Goal: Contribute content: Add original content to the website for others to see

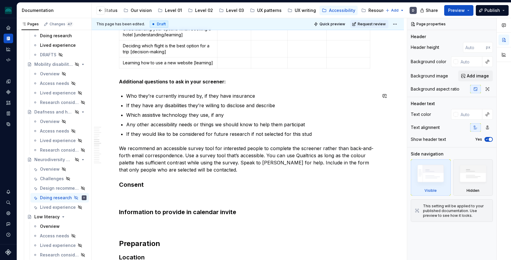
scroll to position [520, 0]
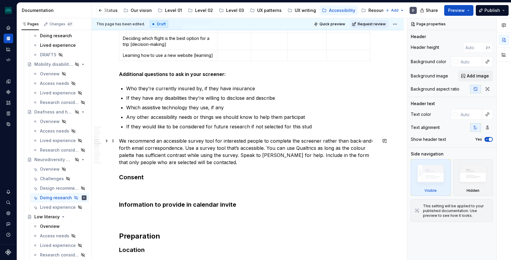
click at [117, 142] on div "specific for brain injuries Research goal considerations Early-stage research U…" at bounding box center [248, 96] width 312 height 1026
type textarea "*"
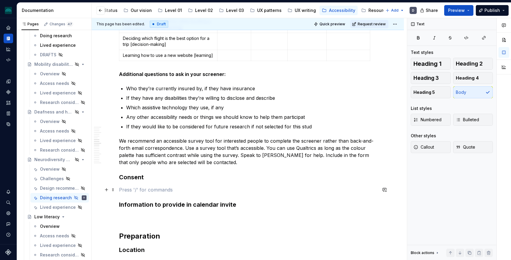
click at [124, 189] on p at bounding box center [248, 189] width 258 height 7
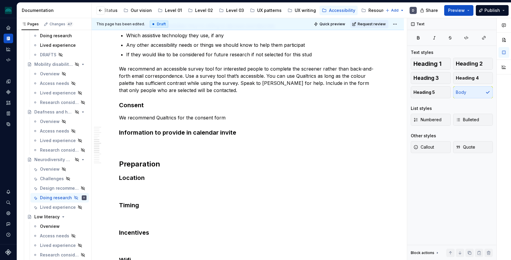
scroll to position [571, 0]
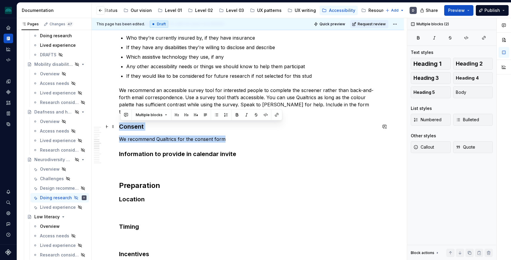
drag, startPoint x: 247, startPoint y: 140, endPoint x: 120, endPoint y: 125, distance: 127.4
click at [120, 125] on div "specific for brain injuries Research goal considerations Early-stage research U…" at bounding box center [248, 10] width 258 height 926
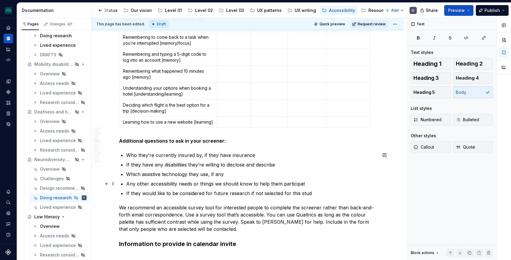
scroll to position [548, 0]
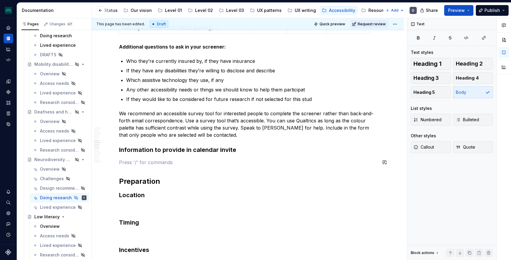
click at [190, 158] on div "specific for brain injuries Research goal considerations Early-stage research U…" at bounding box center [248, 19] width 258 height 899
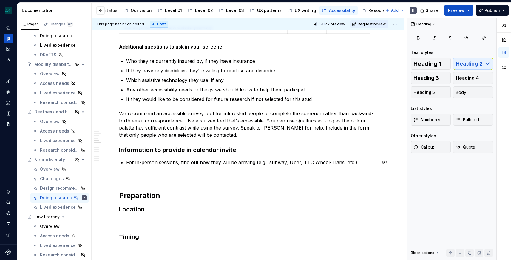
click at [381, 157] on div "specific for brain injuries Research goal considerations Early-stage research U…" at bounding box center [248, 62] width 312 height 1013
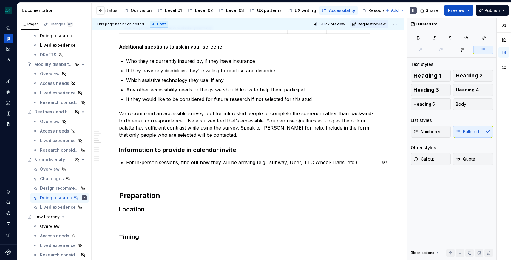
click at [366, 160] on p "For in-person sessions, find out how they will be arriving (e.g., subway, Uber,…" at bounding box center [251, 162] width 251 height 7
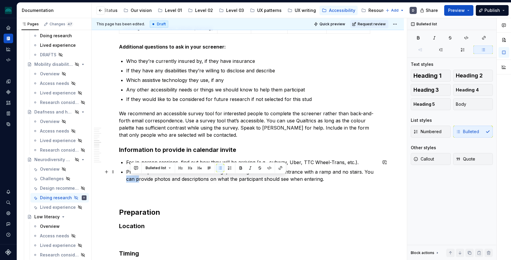
drag, startPoint x: 140, startPoint y: 179, endPoint x: 115, endPoint y: 179, distance: 25.4
click at [115, 179] on div "specific for brain injuries Research goal considerations Early-stage research U…" at bounding box center [248, 71] width 312 height 1030
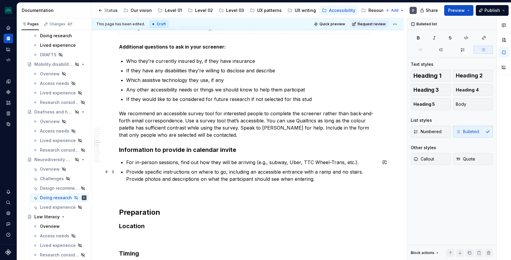
click at [313, 180] on p "Provide specific instructions on where to go, including an accessible entrance …" at bounding box center [251, 176] width 251 height 14
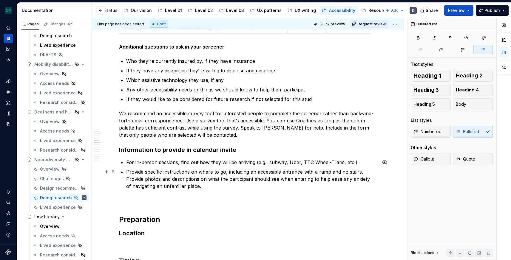
click at [224, 185] on p "Provide specific instructions on where to go, including an accessible entrance …" at bounding box center [251, 179] width 251 height 21
click at [369, 179] on p "Provide specific instructions on where to go, including an accessible entrance …" at bounding box center [251, 179] width 251 height 21
click at [330, 180] on p "Provide specific instructions on where to go, including an accessible entrance …" at bounding box center [251, 179] width 251 height 21
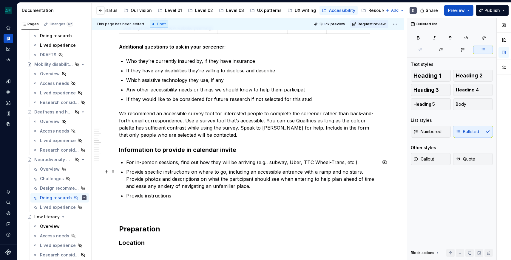
click at [257, 182] on p "Provide specific instructions on where to go, including an accessible entrance …" at bounding box center [251, 179] width 251 height 21
click at [258, 187] on p "Provide specific instructions on where to go, including an accessible entrance …" at bounding box center [251, 179] width 251 height 21
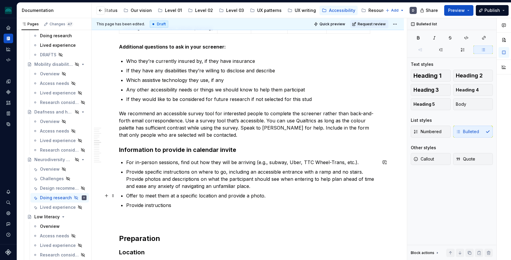
click at [128, 199] on p "Offer to meet them at a specific location and provide a photo." at bounding box center [251, 195] width 251 height 7
click at [219, 208] on p "Provide instructions" at bounding box center [251, 205] width 251 height 7
click at [274, 199] on p "Offer to meet them at a specific location and provide a photo." at bounding box center [254, 195] width 243 height 7
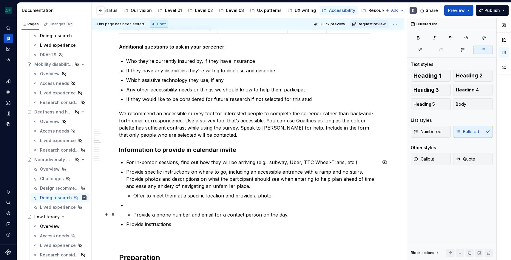
click at [134, 214] on li "Provide a phone number and email for a contact person on the day." at bounding box center [251, 210] width 251 height 17
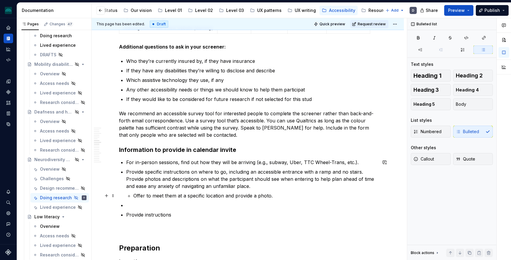
click at [295, 198] on p "Offer to meet them at a specific location and provide a photo." at bounding box center [254, 195] width 243 height 7
click at [277, 202] on p at bounding box center [251, 205] width 251 height 7
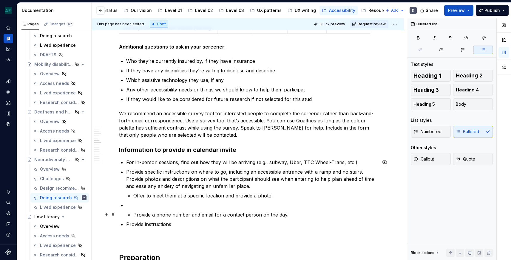
click at [125, 217] on div "specific for brain injuries Research goal considerations Early-stage research U…" at bounding box center [248, 57] width 258 height 975
click at [126, 217] on div "specific for brain injuries Research goal considerations Early-stage research U…" at bounding box center [248, 57] width 258 height 975
click at [127, 205] on p at bounding box center [251, 205] width 251 height 7
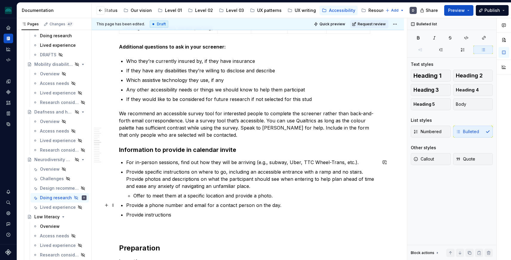
click at [286, 203] on p "Provide a phone number and email for a contact person on the day." at bounding box center [251, 205] width 251 height 7
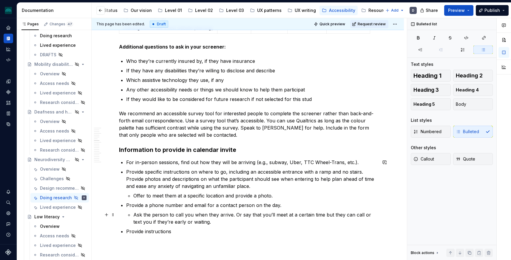
click at [134, 217] on li "Provide a phone number and email for a contact person on the day. Ask the perso…" at bounding box center [251, 214] width 251 height 24
click at [203, 222] on p "Ask the person to call you when they arrive. Or say that you’ll meet at a certa…" at bounding box center [251, 218] width 251 height 14
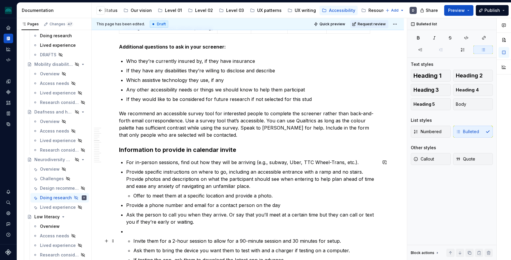
click at [132, 238] on li "Invite them for a 2-hour session to allow for a 90-minute session and 30 minute…" at bounding box center [251, 246] width 251 height 36
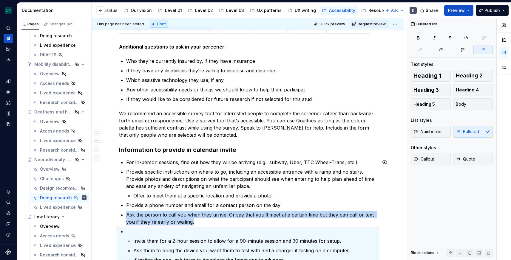
scroll to position [551, 0]
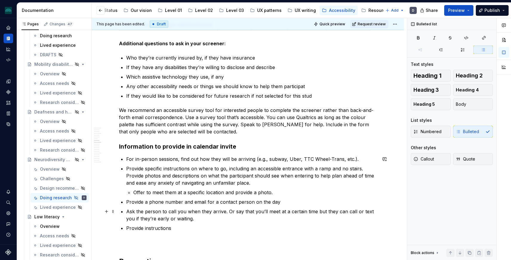
click at [208, 219] on p "Ask the person to call you when they arrive. Or say that you’ll meet at a certa…" at bounding box center [251, 215] width 251 height 14
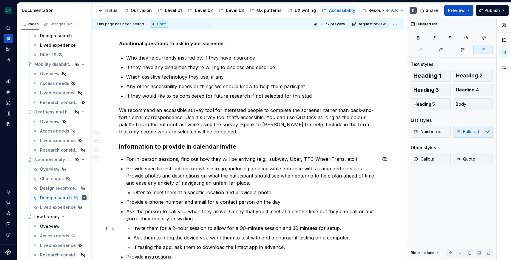
click at [134, 228] on li "Ask the person to call you when they arrive. Or say that you’ll meet at a certa…" at bounding box center [251, 229] width 251 height 43
click at [133, 228] on li "Ask the person to call you when they arrive. Or say that you’ll meet at a certa…" at bounding box center [251, 229] width 251 height 43
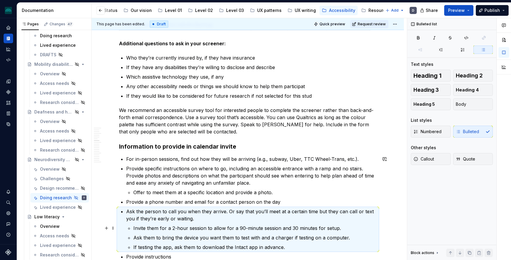
click at [133, 228] on li "Invite them for a 2-hour session to allow for a 90-minute session and 30 minute…" at bounding box center [254, 228] width 243 height 7
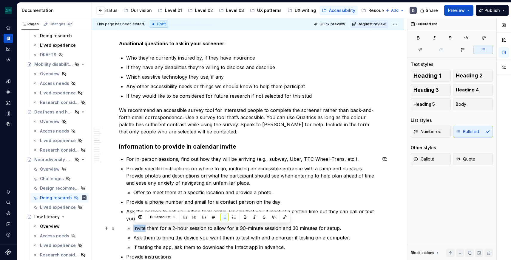
click at [133, 228] on li "Invite them for a 2-hour session to allow for a 90-minute session and 30 minute…" at bounding box center [254, 228] width 243 height 7
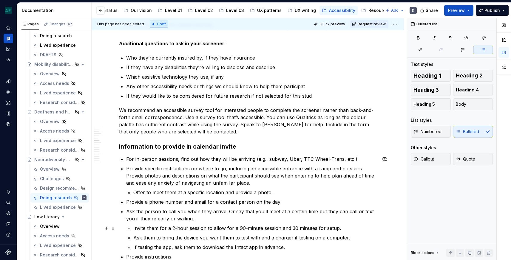
click at [133, 228] on li "Invite them for a 2-hour session to allow for a 90-minute session and 30 minute…" at bounding box center [254, 228] width 243 height 7
click at [181, 220] on p "Ask the person to call you when they arrive. Or say that you’ll meet at a certa…" at bounding box center [251, 215] width 251 height 14
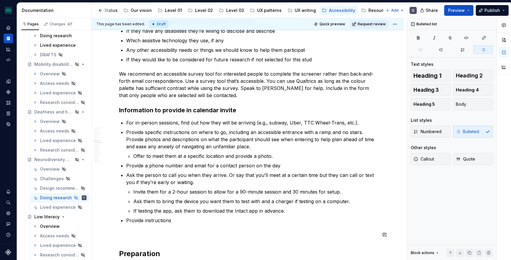
scroll to position [588, 0]
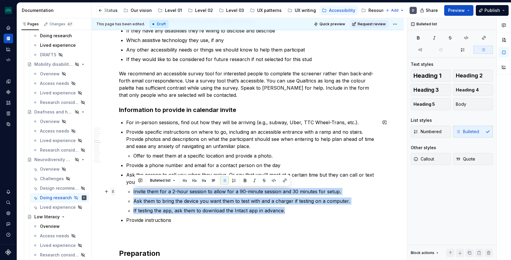
drag, startPoint x: 299, startPoint y: 213, endPoint x: 113, endPoint y: 189, distance: 186.7
click at [119, 189] on div "specific for brain injuries Research goal considerations Early-stage research U…" at bounding box center [248, 39] width 258 height 1018
click at [222, 179] on button "button" at bounding box center [224, 181] width 8 height 8
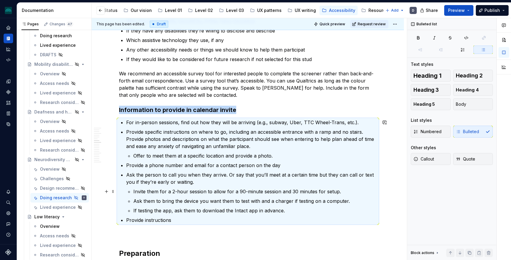
click at [231, 189] on p "Invite them for a 2-hour session to allow for a 90-minute session and 30 minute…" at bounding box center [254, 191] width 243 height 7
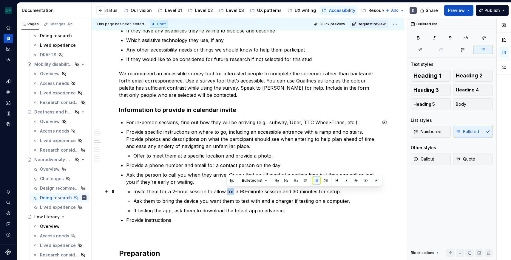
click at [231, 189] on p "Invite them for a 2-hour session to allow for a 90-minute session and 30 minute…" at bounding box center [254, 191] width 243 height 7
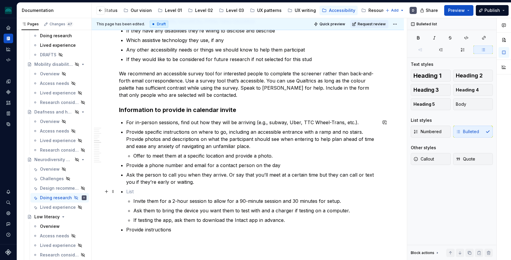
click at [131, 195] on p at bounding box center [251, 191] width 251 height 7
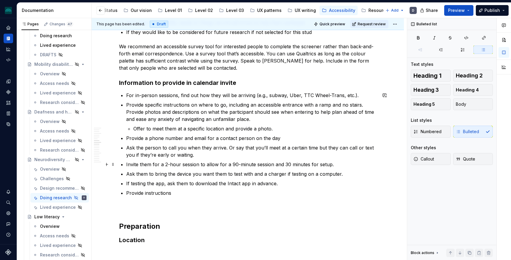
scroll to position [616, 0]
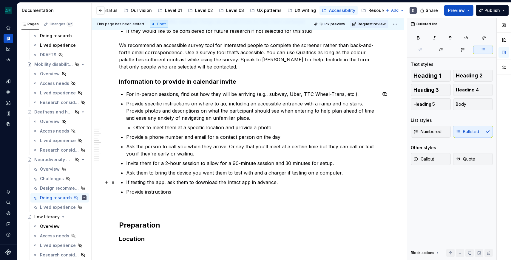
click at [288, 182] on p "If testing the app, ask them to download the Intact app in advance." at bounding box center [251, 182] width 251 height 7
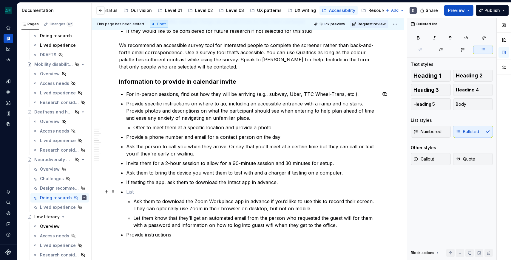
click at [148, 192] on p at bounding box center [251, 191] width 251 height 7
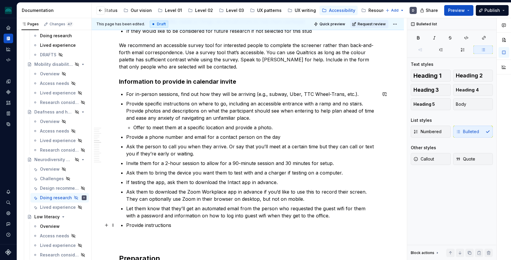
click at [164, 224] on p "Provide instructions" at bounding box center [251, 225] width 251 height 7
click at [202, 227] on p "Provide instructions" at bounding box center [251, 225] width 251 height 7
click at [161, 228] on p "Provide instructions" at bounding box center [251, 225] width 251 height 7
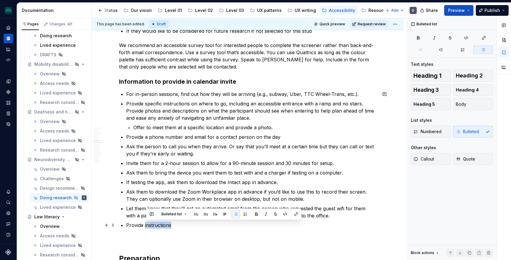
click at [161, 228] on p "Provide instructions" at bounding box center [251, 225] width 251 height 7
click at [163, 204] on ul "For in-person sessions, find out how they will be arriving (e.g., subway, Uber,…" at bounding box center [251, 160] width 251 height 138
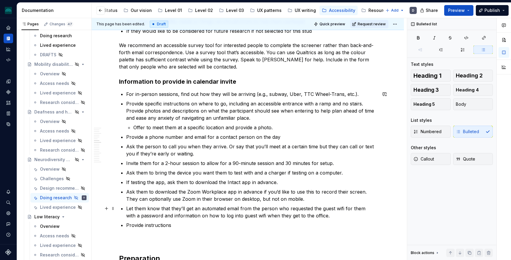
click at [161, 211] on p "Let them know that they’ll get an automated email from the person who requested…" at bounding box center [251, 212] width 251 height 14
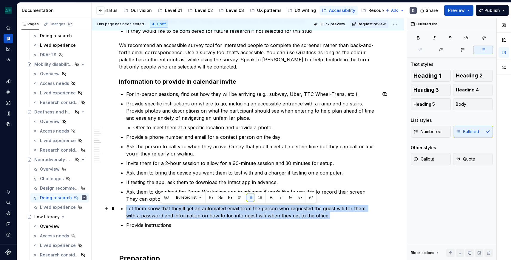
click at [161, 211] on p "Let them know that they’ll get an automated email from the person who requested…" at bounding box center [251, 212] width 251 height 14
copy p "Let them know that they’ll get an automated email from the person who requested…"
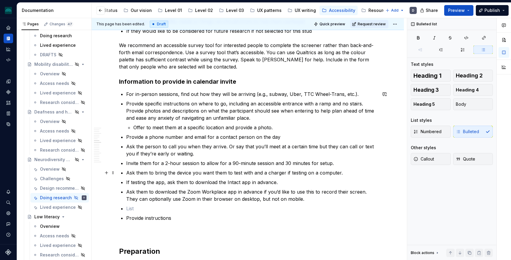
click at [371, 174] on p "Ask them to bring the device you want them to test with and a charger if testin…" at bounding box center [251, 172] width 251 height 7
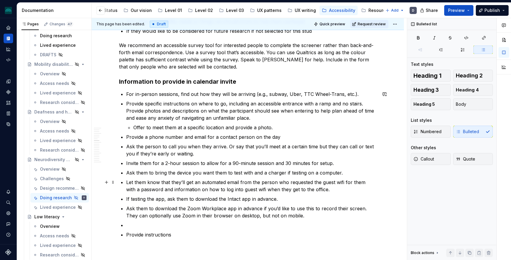
click at [180, 188] on p "Let them know that they’ll get an automated email from the person who requested…" at bounding box center [251, 186] width 251 height 14
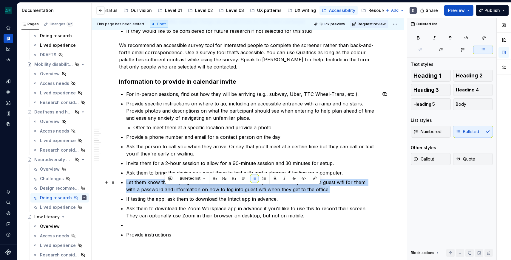
click at [180, 188] on p "Let them know that they’ll get an automated email from the person who requested…" at bounding box center [251, 186] width 251 height 14
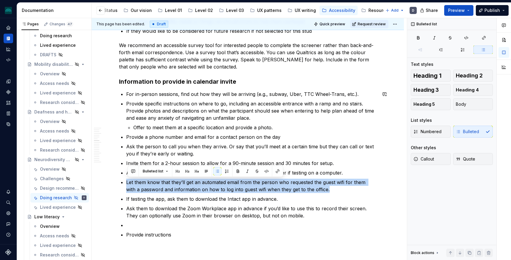
copy p "Let them know that they’ll get an automated email from the person who requested…"
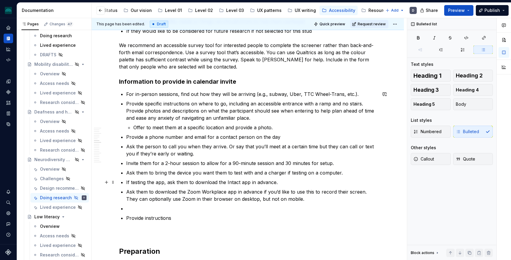
click at [293, 182] on p "If testing the app, ask them to download the Intact app in advance." at bounding box center [251, 182] width 251 height 7
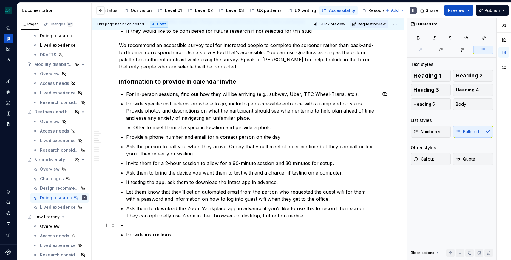
click at [207, 222] on p at bounding box center [251, 225] width 251 height 7
click at [183, 225] on p "Provide instructions" at bounding box center [251, 225] width 251 height 7
click at [139, 226] on p "Provide instructions" at bounding box center [251, 225] width 251 height 7
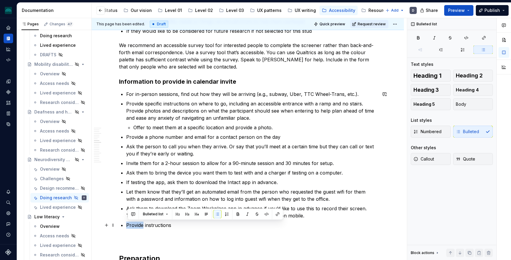
click at [139, 226] on p "Provide instructions" at bounding box center [251, 225] width 251 height 7
click at [129, 227] on p "Let them know t" at bounding box center [251, 225] width 251 height 7
click at [143, 225] on p "For online sessions, let them know t" at bounding box center [251, 225] width 251 height 7
drag, startPoint x: 174, startPoint y: 225, endPoint x: 89, endPoint y: 225, distance: 85.0
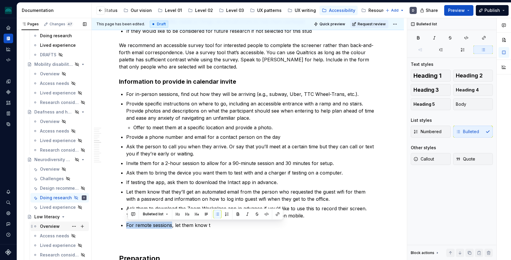
click at [89, 225] on div "Pages Changes 47 Add Accessibility guide for tree Page tree. Navigate the tree …" at bounding box center [264, 140] width 494 height 245
click at [237, 213] on button "button" at bounding box center [238, 214] width 8 height 8
click at [228, 224] on p "For remote sessions , let them know t" at bounding box center [251, 225] width 251 height 7
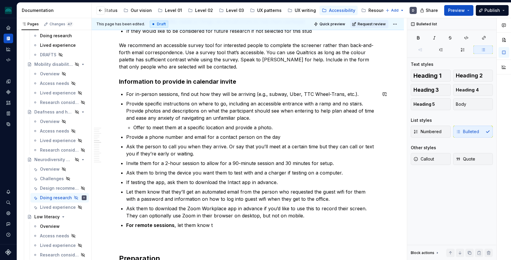
click at [251, 87] on div "specific for brain injuries Research goal considerations Early-stage research U…" at bounding box center [248, 24] width 258 height 1044
click at [247, 83] on h3 "Information to provide in calendar invite" at bounding box center [248, 82] width 258 height 8
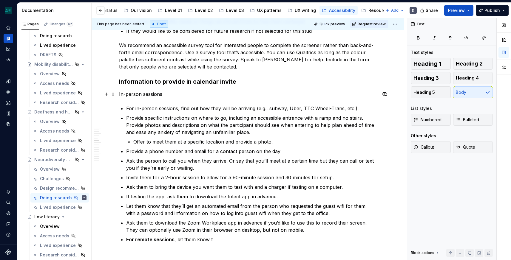
click at [134, 95] on p "In-person sessions" at bounding box center [248, 94] width 258 height 7
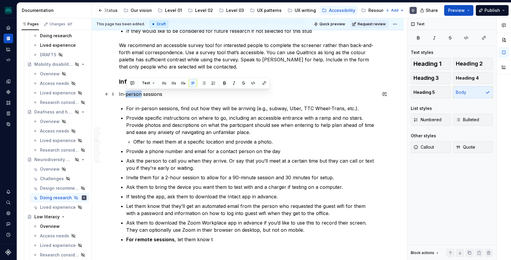
click at [134, 95] on p "In-person sessions" at bounding box center [248, 94] width 258 height 7
click at [169, 82] on button "button" at bounding box center [167, 83] width 8 height 8
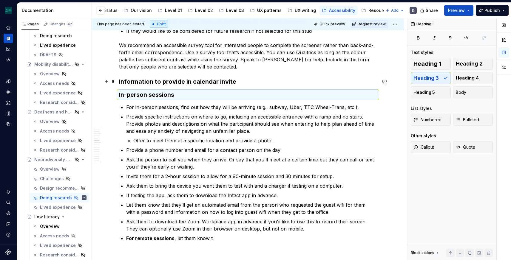
click at [159, 81] on h3 "Information to provide in calendar invite" at bounding box center [248, 82] width 258 height 8
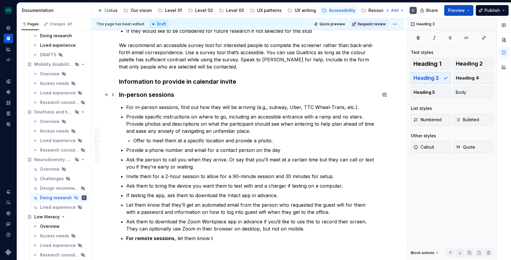
click at [158, 93] on h3 "In-person sessions" at bounding box center [248, 95] width 258 height 8
click at [158, 81] on h3 "Information to provide in calendar invite" at bounding box center [248, 82] width 258 height 8
click at [158, 96] on h3 "In-person sessions" at bounding box center [248, 95] width 258 height 8
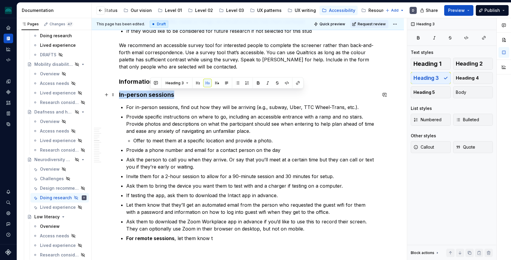
click at [158, 96] on h3 "In-person sessions" at bounding box center [248, 95] width 258 height 8
click at [186, 82] on button "button" at bounding box center [187, 83] width 8 height 8
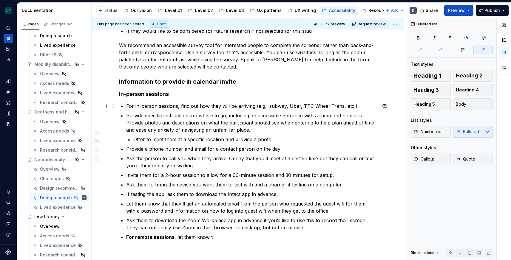
click at [181, 106] on p "For in-person sessions, find out how they will be arriving (e.g., subway, Uber,…" at bounding box center [251, 106] width 251 height 7
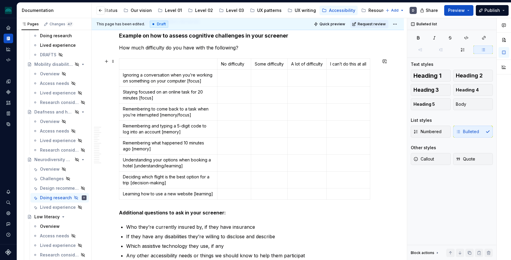
scroll to position [272, 0]
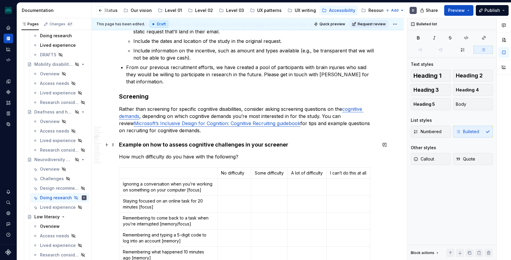
click at [164, 142] on strong "Example on how to assess cognitive challenges in your screener" at bounding box center [203, 145] width 169 height 6
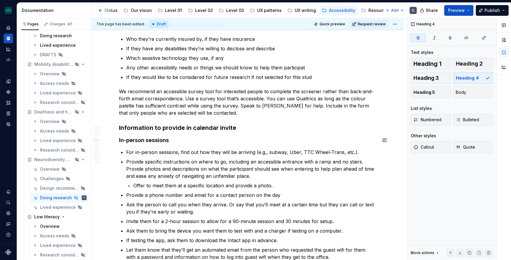
scroll to position [569, 0]
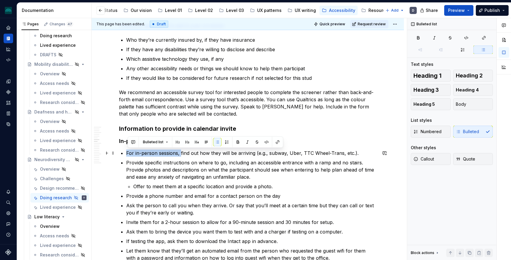
drag, startPoint x: 183, startPoint y: 154, endPoint x: 124, endPoint y: 153, distance: 58.2
click at [126, 154] on li "For in-person sessions, find out how they will be arriving (e.g., subway, Uber,…" at bounding box center [251, 153] width 251 height 7
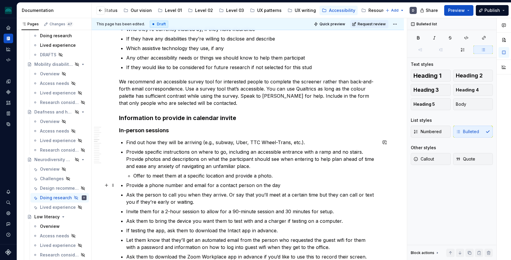
scroll to position [584, 0]
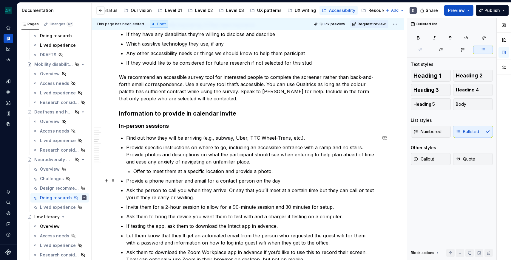
click at [285, 181] on p "Provide a phone number and email for a contact person on the day" at bounding box center [251, 180] width 251 height 7
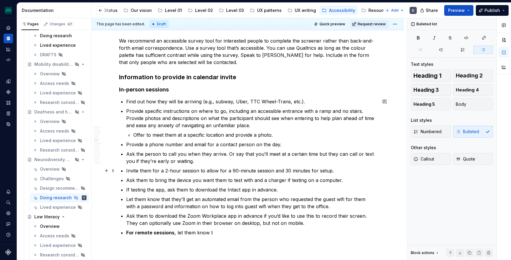
scroll to position [622, 0]
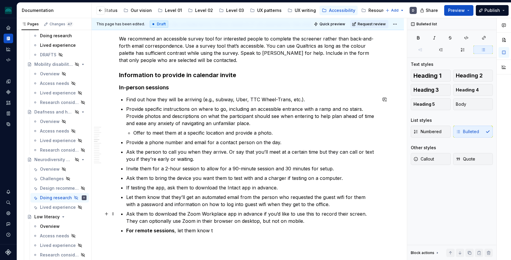
click at [323, 222] on p "Ask them to download the Zoom Workplace app in advance if you’d like to use thi…" at bounding box center [251, 218] width 251 height 14
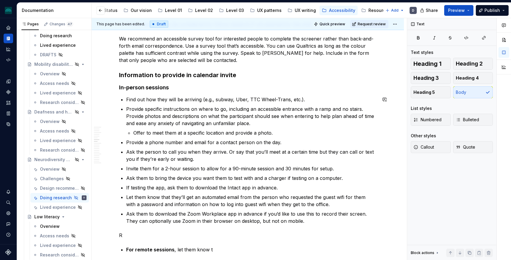
scroll to position [630, 0]
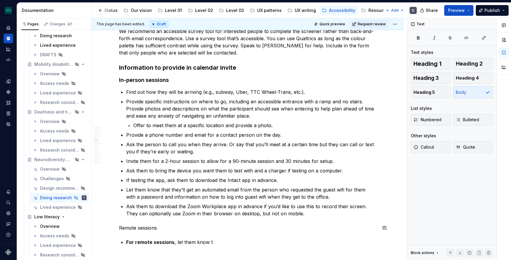
click at [149, 231] on p "Remote sessions" at bounding box center [248, 228] width 258 height 7
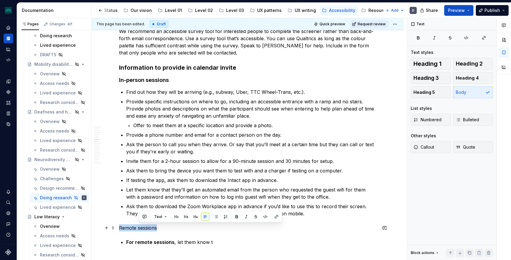
click at [149, 231] on p "Remote sessions" at bounding box center [248, 228] width 258 height 7
click at [177, 216] on button "button" at bounding box center [177, 217] width 8 height 8
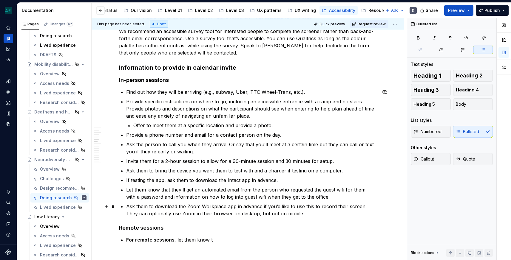
click at [195, 210] on p "Ask them to download the Zoom Workplace app in advance if you’d like to use thi…" at bounding box center [251, 210] width 251 height 14
click at [264, 212] on p "Ask them to download the Zoom Workplace app in advance if you’d like to use thi…" at bounding box center [251, 210] width 251 height 14
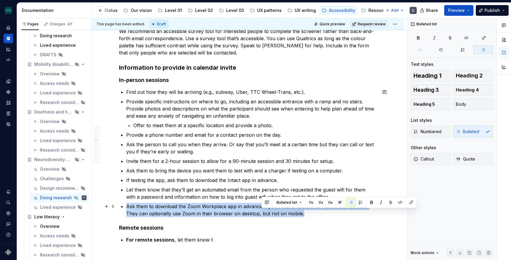
click at [264, 212] on p "Ask them to download the Zoom Workplace app in advance if you’d like to use thi…" at bounding box center [251, 210] width 251 height 14
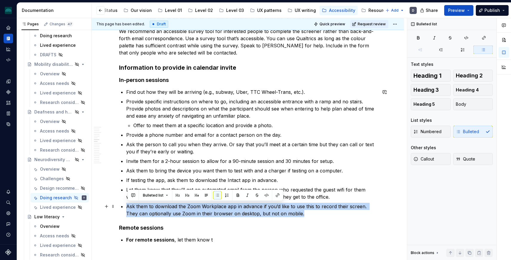
copy p "Ask them to download the Zoom Workplace app in advance if you’d like to use thi…"
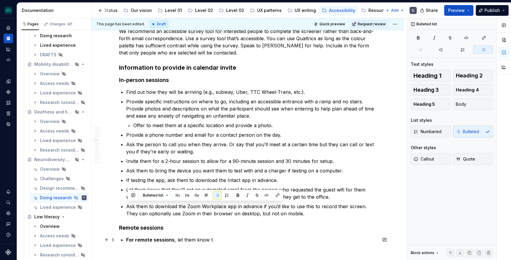
click at [166, 242] on strong "For remote sessions" at bounding box center [150, 240] width 48 height 6
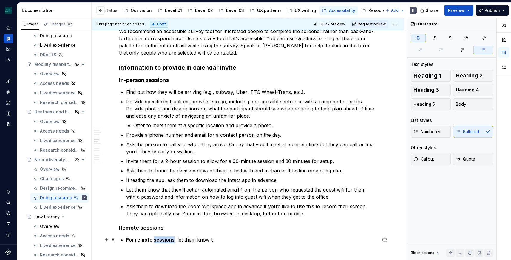
click at [166, 242] on strong "For remote sessions" at bounding box center [150, 240] width 48 height 6
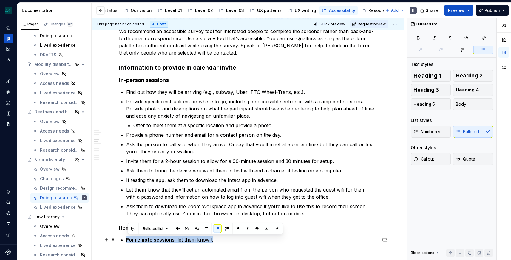
click at [166, 242] on strong "For remote sessions" at bounding box center [150, 240] width 48 height 6
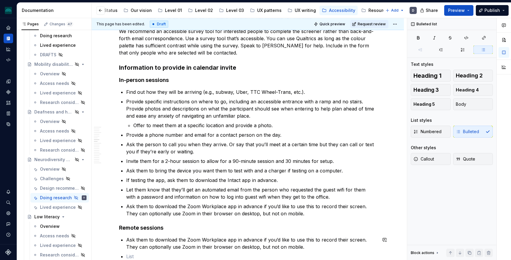
scroll to position [659, 0]
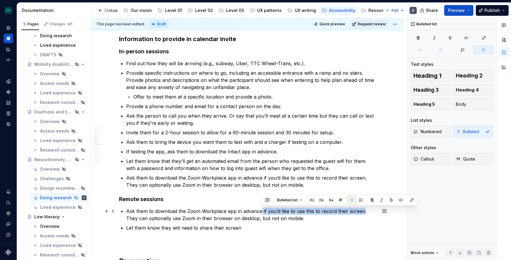
drag, startPoint x: 363, startPoint y: 213, endPoint x: 261, endPoint y: 214, distance: 102.0
click at [261, 214] on p "Ask them to download the Zoom Workplace app in advance if you’d like to use thi…" at bounding box center [251, 215] width 251 height 14
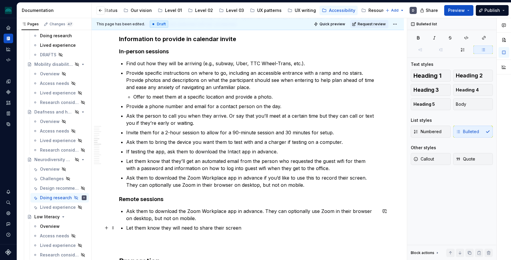
click at [294, 230] on p "Let them know they will need to share their screen" at bounding box center [251, 228] width 251 height 7
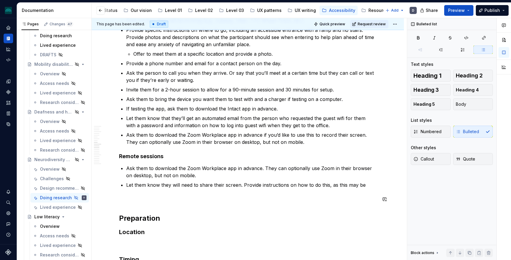
scroll to position [710, 0]
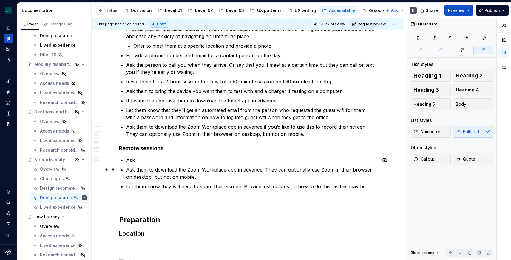
click at [227, 171] on p "Ask them to download the Zoom Workplace app in advance. They can optionally use…" at bounding box center [251, 173] width 251 height 14
click at [140, 177] on p "Ask them to download the Zoom Workplace or Microsoft Teams app in advance. They…" at bounding box center [251, 173] width 251 height 14
click at [157, 160] on p "Ask" at bounding box center [251, 160] width 251 height 7
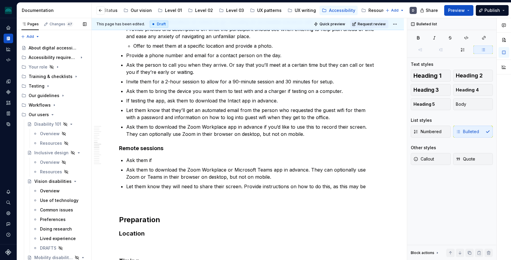
scroll to position [3, 0]
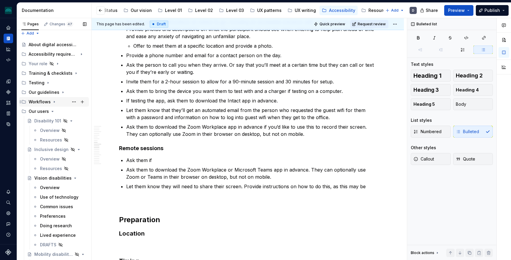
click at [55, 103] on icon "Page tree" at bounding box center [54, 102] width 5 height 5
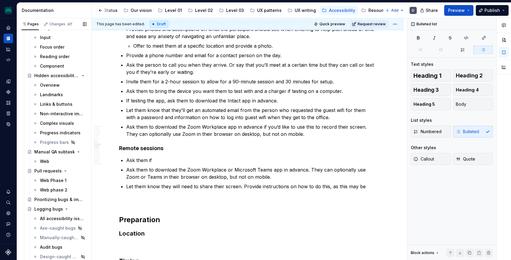
scroll to position [167, 0]
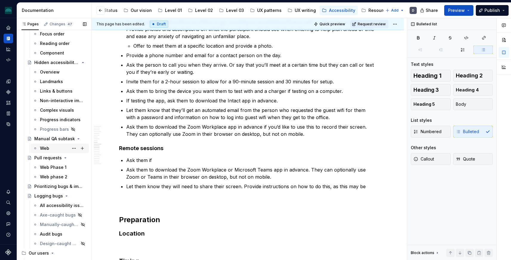
click at [44, 147] on div "Web" at bounding box center [44, 149] width 9 height 6
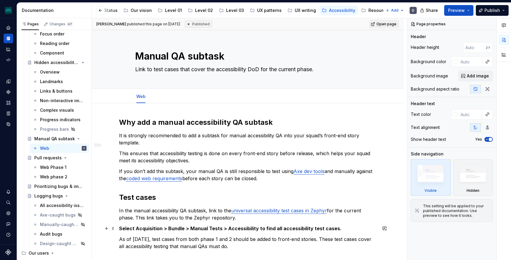
type textarea "*"
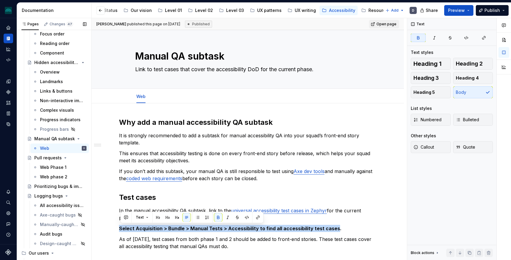
drag, startPoint x: 334, startPoint y: 229, endPoint x: 91, endPoint y: 229, distance: 243.1
click at [91, 229] on div "Pages Changes 47 Add Accessibility guide for tree Page tree. Navigate the tree …" at bounding box center [264, 140] width 494 height 245
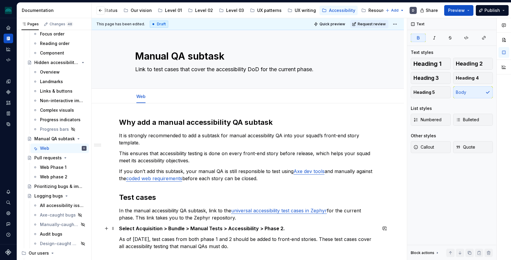
click at [289, 228] on p "Select Acquisition > Bundle > Manual Tests > Accessibility > Phase 2." at bounding box center [248, 228] width 258 height 7
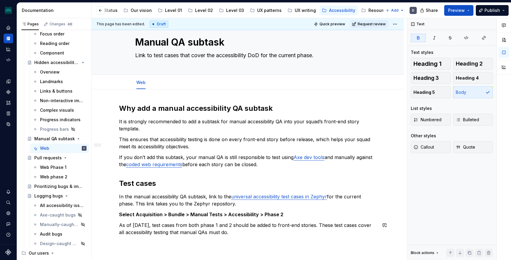
scroll to position [19, 0]
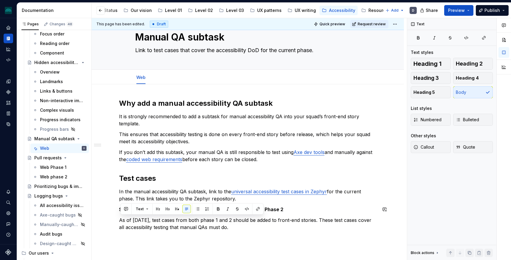
drag, startPoint x: 258, startPoint y: 228, endPoint x: 125, endPoint y: 214, distance: 133.7
click at [125, 214] on div "Why add a manual accessibility QA subtask It is strongly recommended to add a s…" at bounding box center [248, 165] width 258 height 132
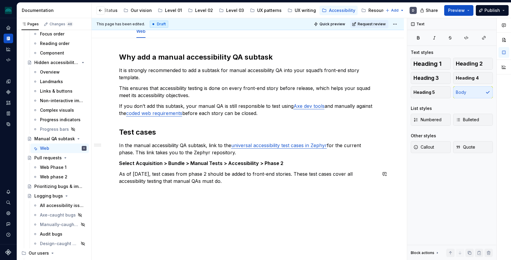
scroll to position [75, 0]
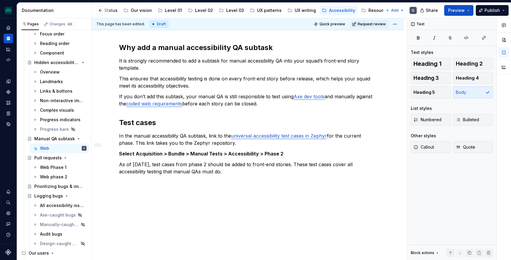
type textarea "*"
click at [282, 137] on link "universal accessibility test cases in Zephyr" at bounding box center [279, 136] width 96 height 6
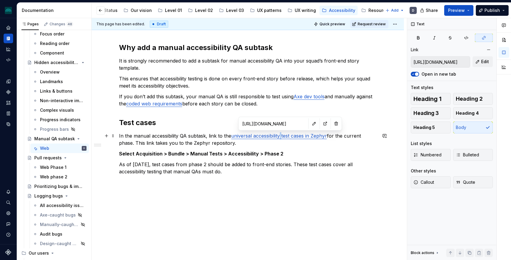
click at [282, 137] on link "universal accessibility test cases in Zephyr" at bounding box center [279, 136] width 96 height 6
click at [325, 137] on link "universal accessibility test cases in Zephyr" at bounding box center [279, 136] width 96 height 6
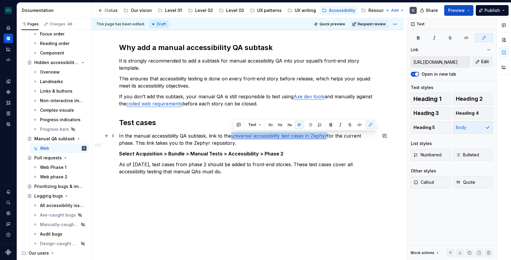
drag, startPoint x: 329, startPoint y: 137, endPoint x: 234, endPoint y: 135, distance: 95.8
click at [234, 135] on p "In the manual accessibility QA subtask, link to the universal accessibility tes…" at bounding box center [248, 139] width 258 height 14
click at [371, 125] on button "button" at bounding box center [370, 125] width 8 height 8
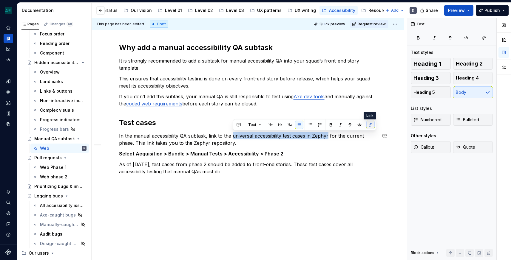
click at [371, 125] on button "button" at bounding box center [370, 125] width 8 height 8
click at [368, 124] on button "button" at bounding box center [370, 125] width 8 height 8
click at [370, 126] on button "button" at bounding box center [370, 125] width 8 height 8
click at [483, 37] on icon "button" at bounding box center [483, 37] width 5 height 5
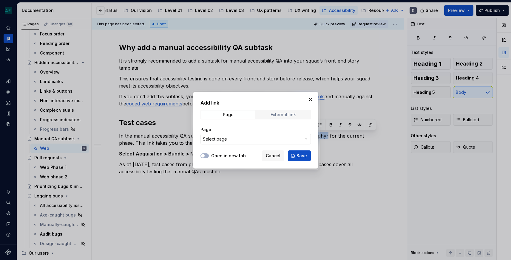
click at [277, 116] on div "External link" at bounding box center [283, 114] width 25 height 5
click at [253, 141] on input "URL" at bounding box center [255, 139] width 110 height 11
paste input "[URL][DOMAIN_NAME]"
type input "[URL][DOMAIN_NAME]"
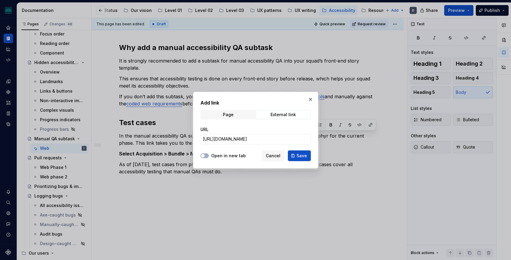
click at [223, 155] on label "Open in new tab" at bounding box center [228, 156] width 35 height 6
click at [209, 155] on button "Open in new tab" at bounding box center [204, 156] width 8 height 5
click at [302, 158] on span "Save" at bounding box center [301, 156] width 10 height 6
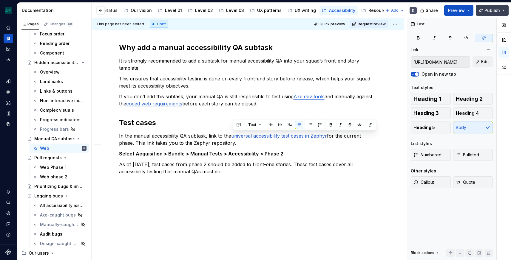
click at [490, 10] on span "Publish" at bounding box center [492, 10] width 16 height 6
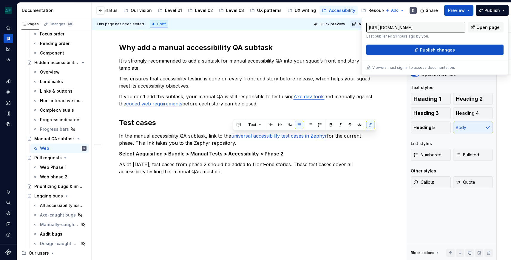
click at [309, 54] on div "Why add a manual accessibility QA subtask It is strongly recommended to add a s…" at bounding box center [248, 109] width 258 height 132
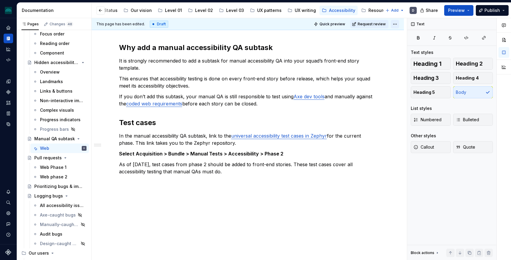
click at [395, 23] on html "iceberg D Design system data Documentation Accessibility guide for tree Page tr…" at bounding box center [255, 130] width 511 height 260
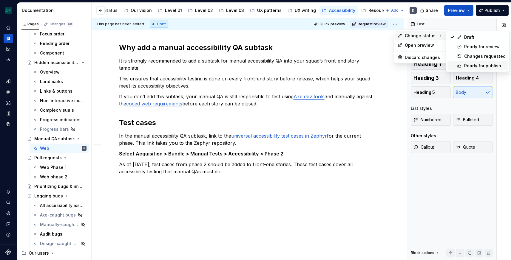
click at [475, 68] on div "Ready for publish" at bounding box center [484, 66] width 41 height 6
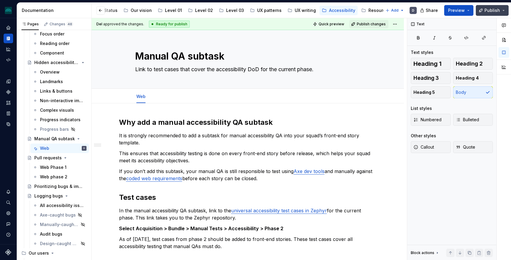
click at [492, 10] on span "Publish" at bounding box center [492, 10] width 16 height 6
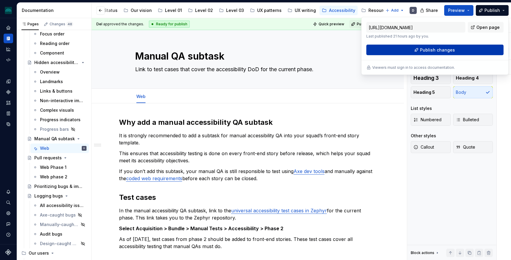
click at [465, 50] on button "Publish changes" at bounding box center [434, 50] width 137 height 11
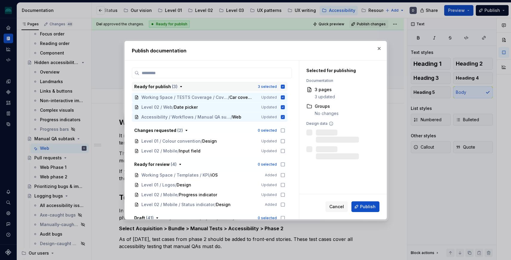
click at [284, 88] on icon "button" at bounding box center [283, 87] width 4 height 4
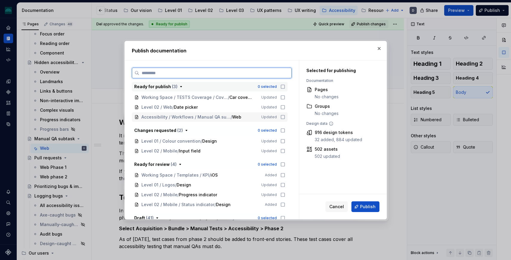
click at [285, 116] on icon at bounding box center [282, 117] width 5 height 5
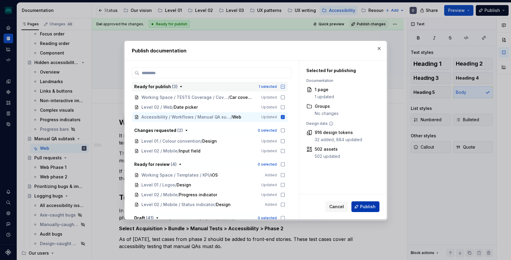
click at [371, 208] on span "Publish" at bounding box center [368, 207] width 16 height 6
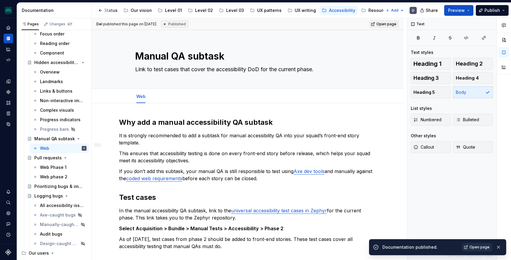
click at [484, 250] on link "Open page" at bounding box center [477, 247] width 30 height 8
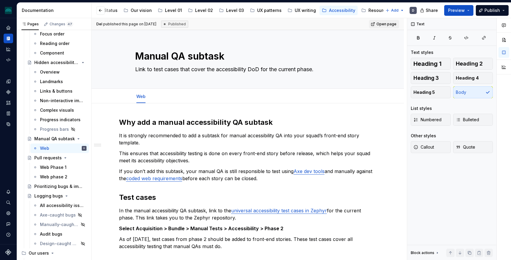
type textarea "*"
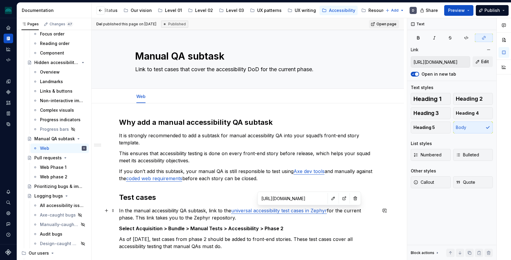
click at [301, 210] on link "universal accessibility test cases in Zephyr" at bounding box center [279, 211] width 96 height 6
click at [329, 200] on button "button" at bounding box center [333, 198] width 8 height 8
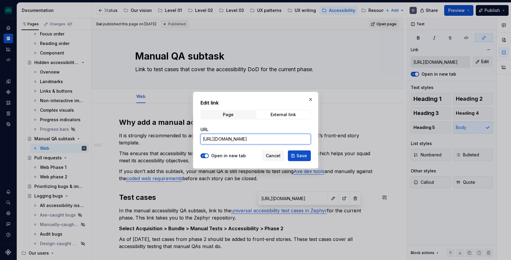
click at [268, 138] on input "[URL][DOMAIN_NAME]" at bounding box center [255, 139] width 110 height 11
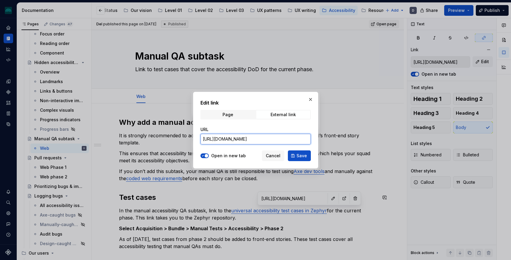
paste input "/ACQ-T867"
type input "[URL][DOMAIN_NAME]"
click at [307, 158] on button "Save" at bounding box center [299, 156] width 23 height 11
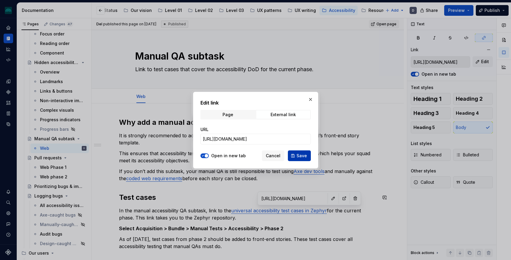
type input "[URL][DOMAIN_NAME]"
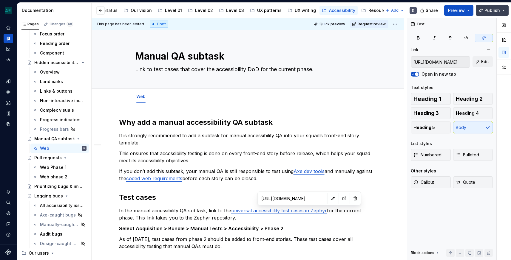
click at [488, 12] on span "Publish" at bounding box center [492, 10] width 16 height 6
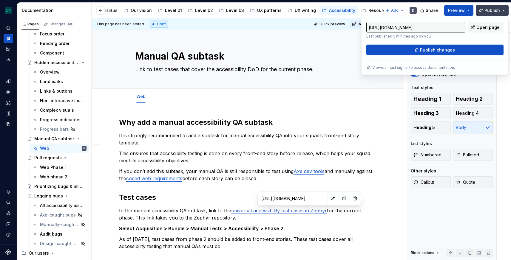
click at [488, 12] on span "Publish" at bounding box center [492, 10] width 16 height 6
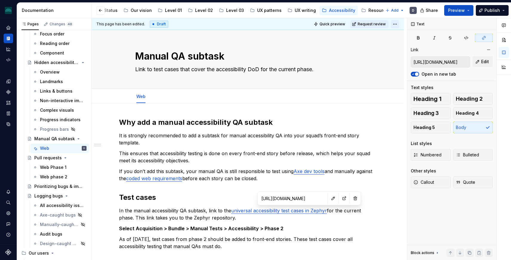
click at [396, 24] on html "iceberg D Design system data Documentation Accessibility guide for tree Page tr…" at bounding box center [255, 130] width 511 height 260
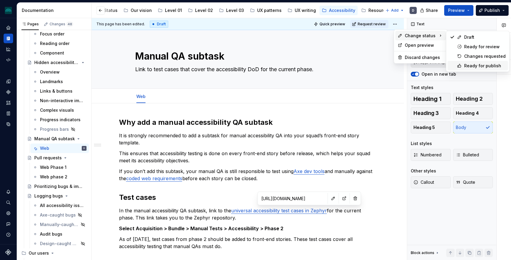
click at [479, 64] on div "Ready for publish" at bounding box center [484, 66] width 41 height 6
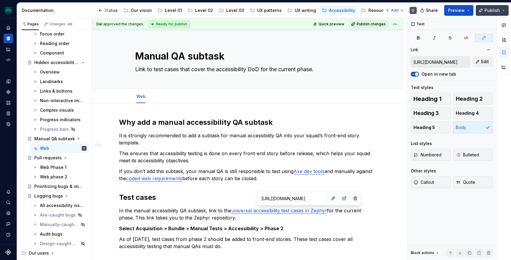
click at [491, 10] on span "Publish" at bounding box center [492, 10] width 16 height 6
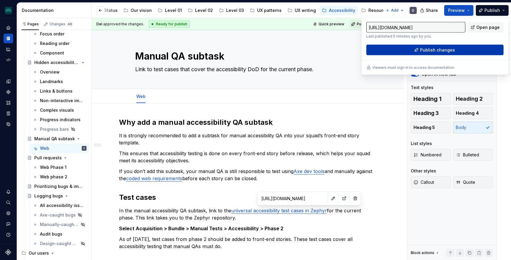
click at [475, 48] on button "Publish changes" at bounding box center [434, 50] width 137 height 11
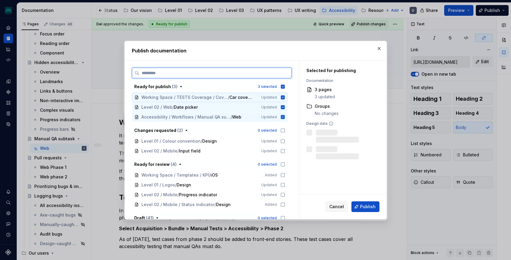
click at [285, 97] on icon at bounding box center [283, 97] width 4 height 4
click at [285, 107] on icon at bounding box center [283, 107] width 4 height 4
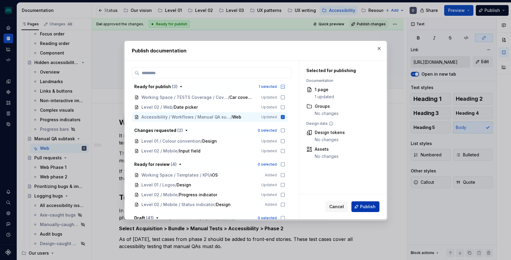
click at [368, 210] on button "Publish" at bounding box center [365, 207] width 28 height 11
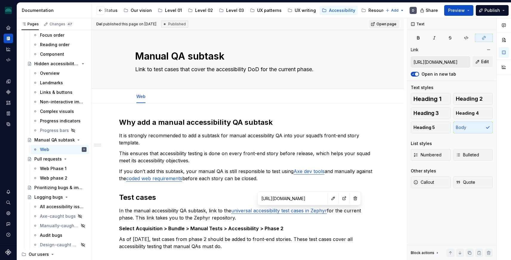
scroll to position [167, 0]
type textarea "*"
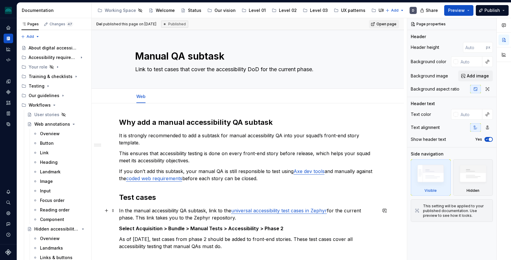
click at [298, 214] on p "In the manual accessibility QA subtask, link to the universal accessibility tes…" at bounding box center [248, 214] width 258 height 14
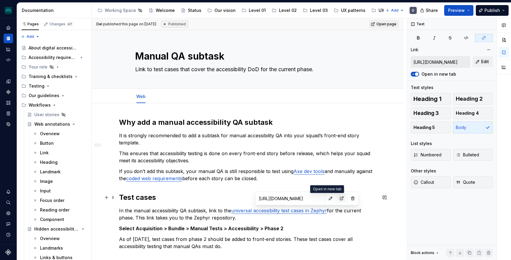
click at [338, 200] on button "button" at bounding box center [342, 198] width 8 height 8
click at [487, 10] on span "Publish" at bounding box center [492, 10] width 16 height 6
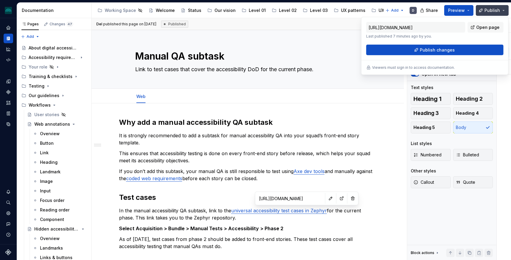
click at [487, 10] on span "Publish" at bounding box center [492, 10] width 16 height 6
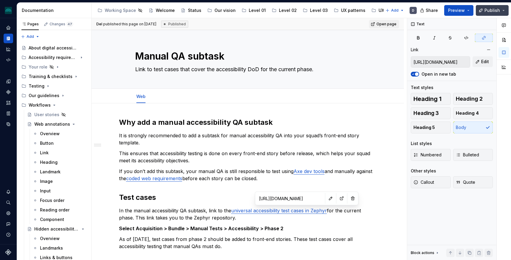
click at [494, 13] on button "Publish" at bounding box center [492, 10] width 33 height 11
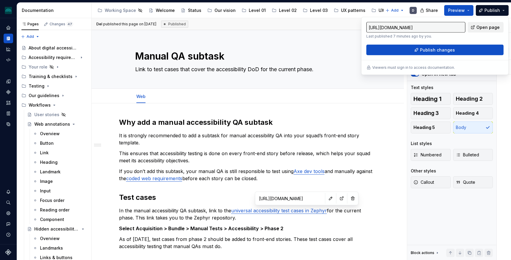
click at [489, 26] on span "Open page" at bounding box center [487, 27] width 23 height 6
click at [54, 105] on icon "Page tree" at bounding box center [54, 105] width 1 height 1
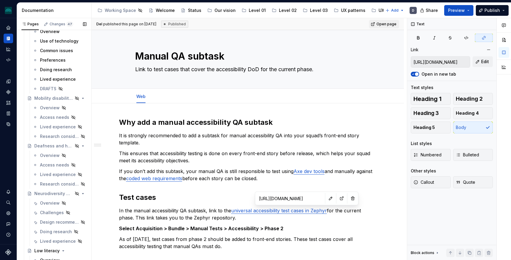
scroll to position [176, 0]
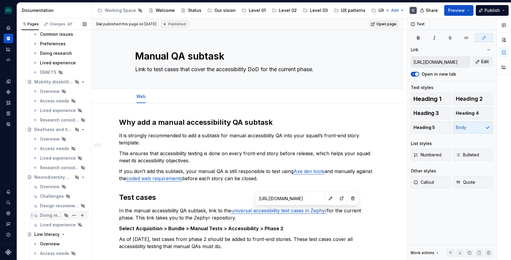
click at [55, 216] on div "Doing research" at bounding box center [51, 216] width 22 height 6
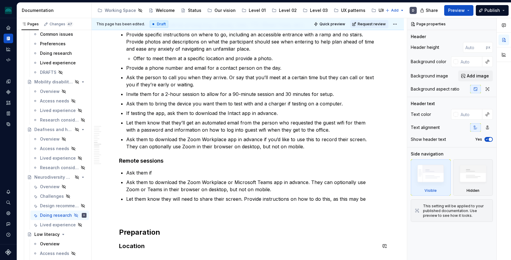
scroll to position [701, 0]
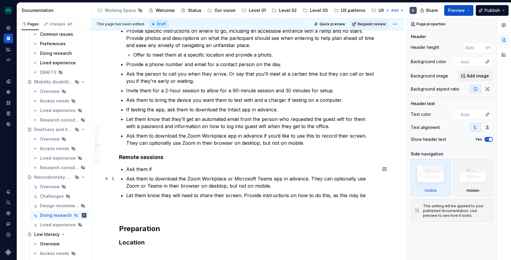
type textarea "*"
click at [197, 172] on p "Ask them if" at bounding box center [251, 169] width 251 height 7
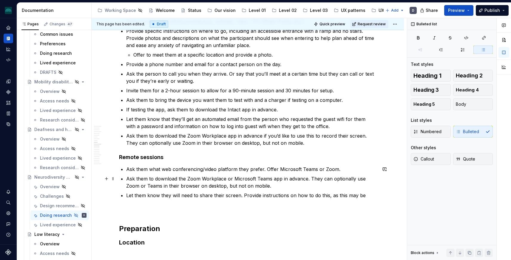
click at [307, 179] on p "Ask them to download the Zoom Workplace or Microsoft Teams app in advance. They…" at bounding box center [251, 182] width 251 height 14
click at [367, 198] on p "Let them know they will need to share their screen. Provide instructions on how…" at bounding box center [251, 195] width 251 height 7
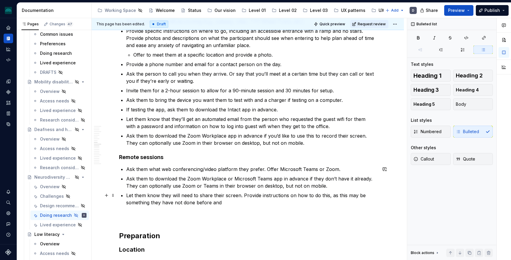
click at [241, 197] on p "Let them know they will need to share their screen. Provide instructions on how…" at bounding box center [251, 199] width 251 height 14
click at [333, 202] on p "Let them know they will need to share their screen and to have this set up befo…" at bounding box center [251, 199] width 251 height 14
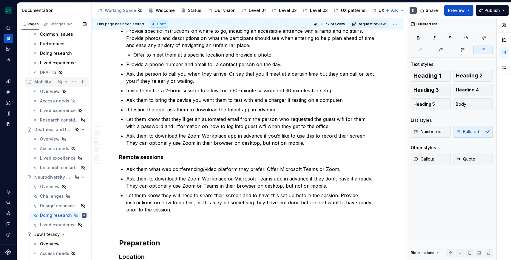
type textarea "*"
